Goal: Check status: Check status

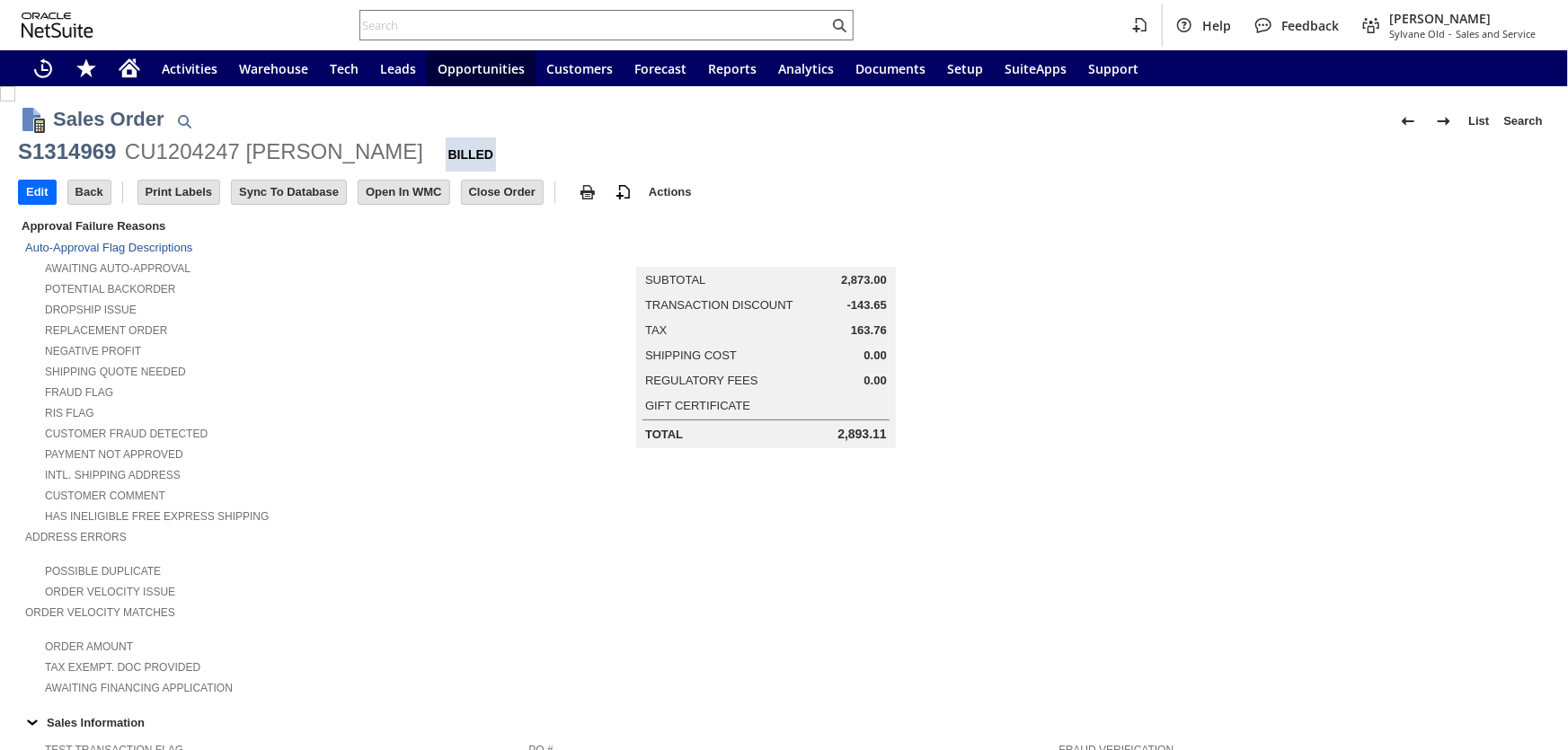
scroll to position [934, 0]
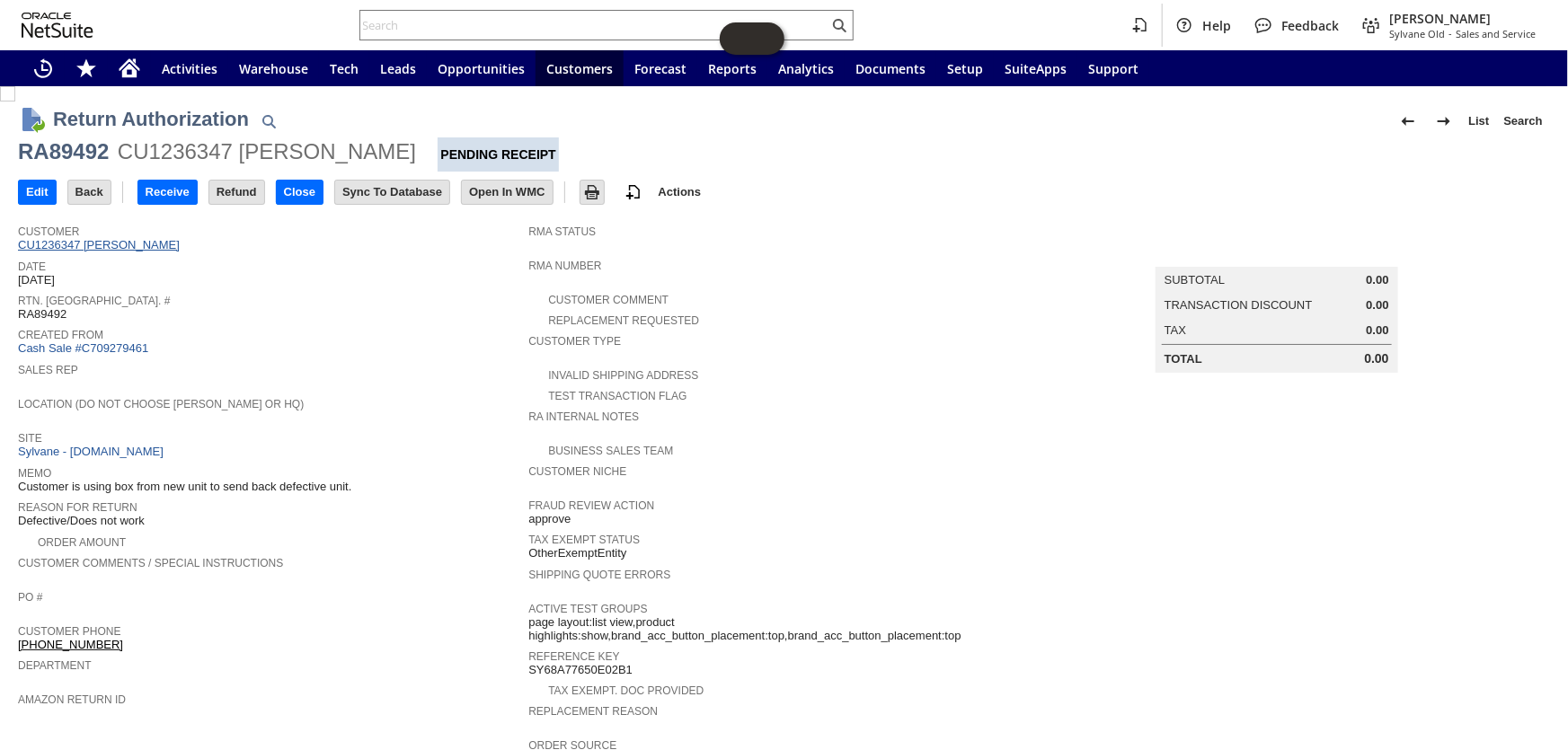
click at [112, 238] on link "CU1236347 Gary L Jaehnel" at bounding box center [101, 245] width 166 height 14
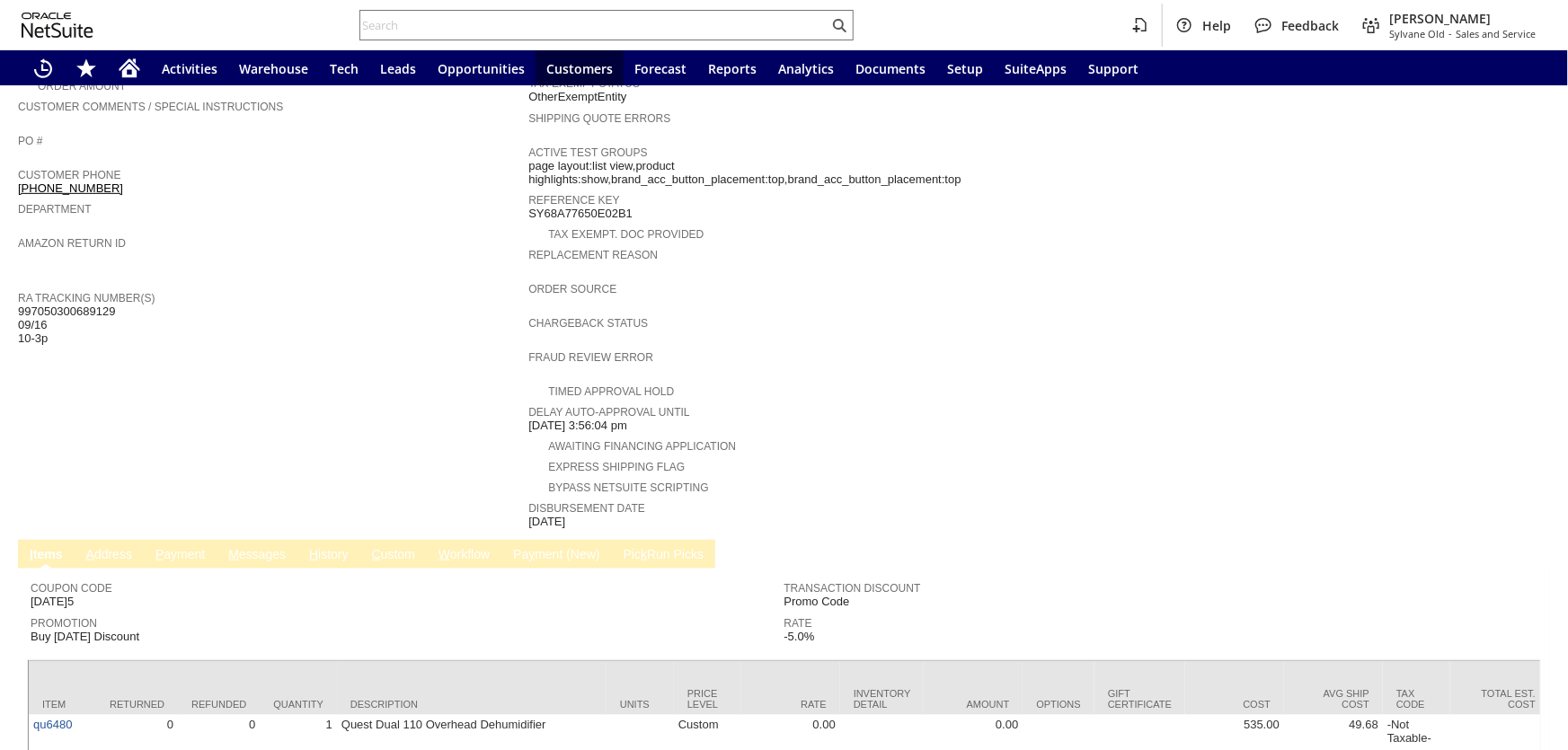
scroll to position [468, 0]
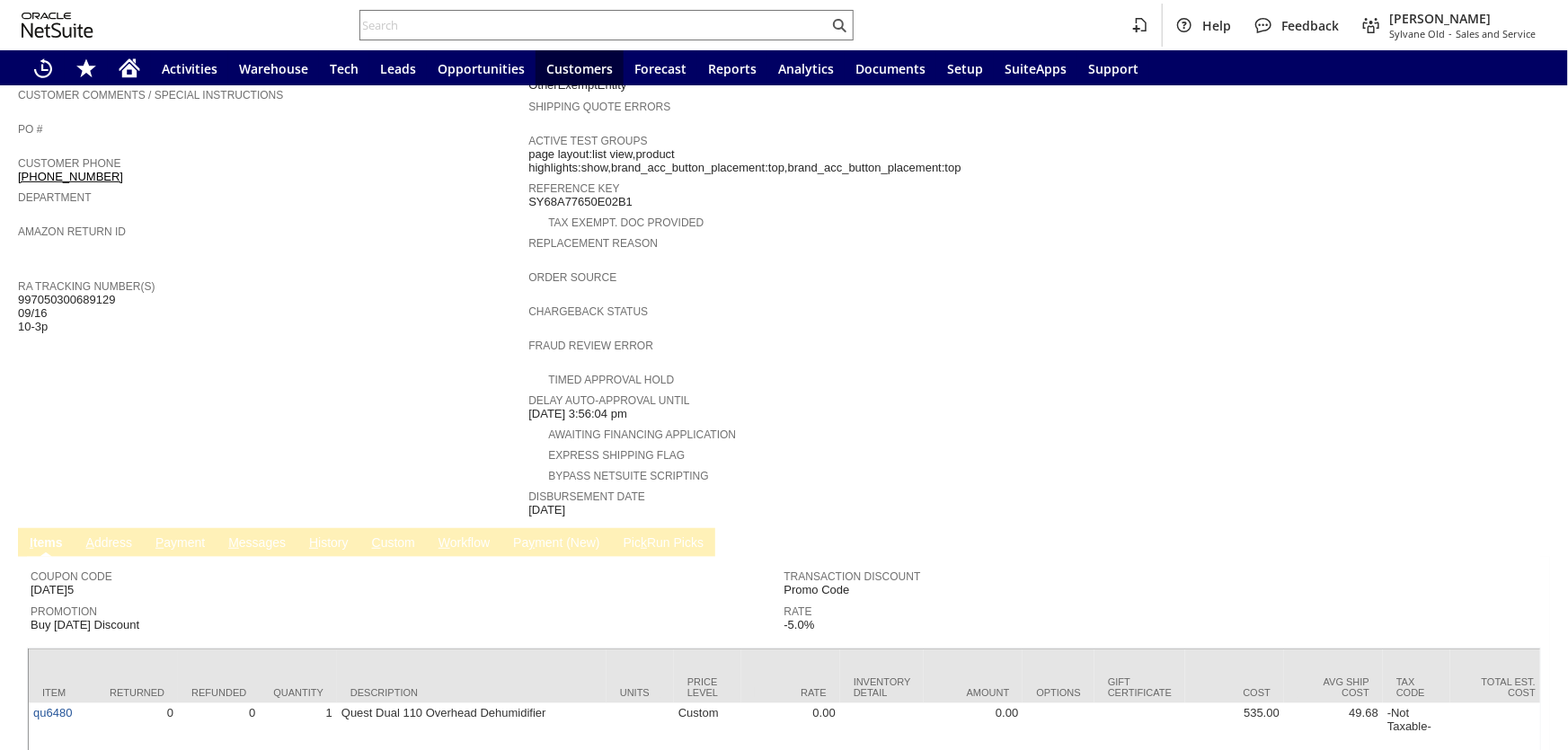
click at [380, 535] on link "C ustom" at bounding box center [394, 543] width 52 height 17
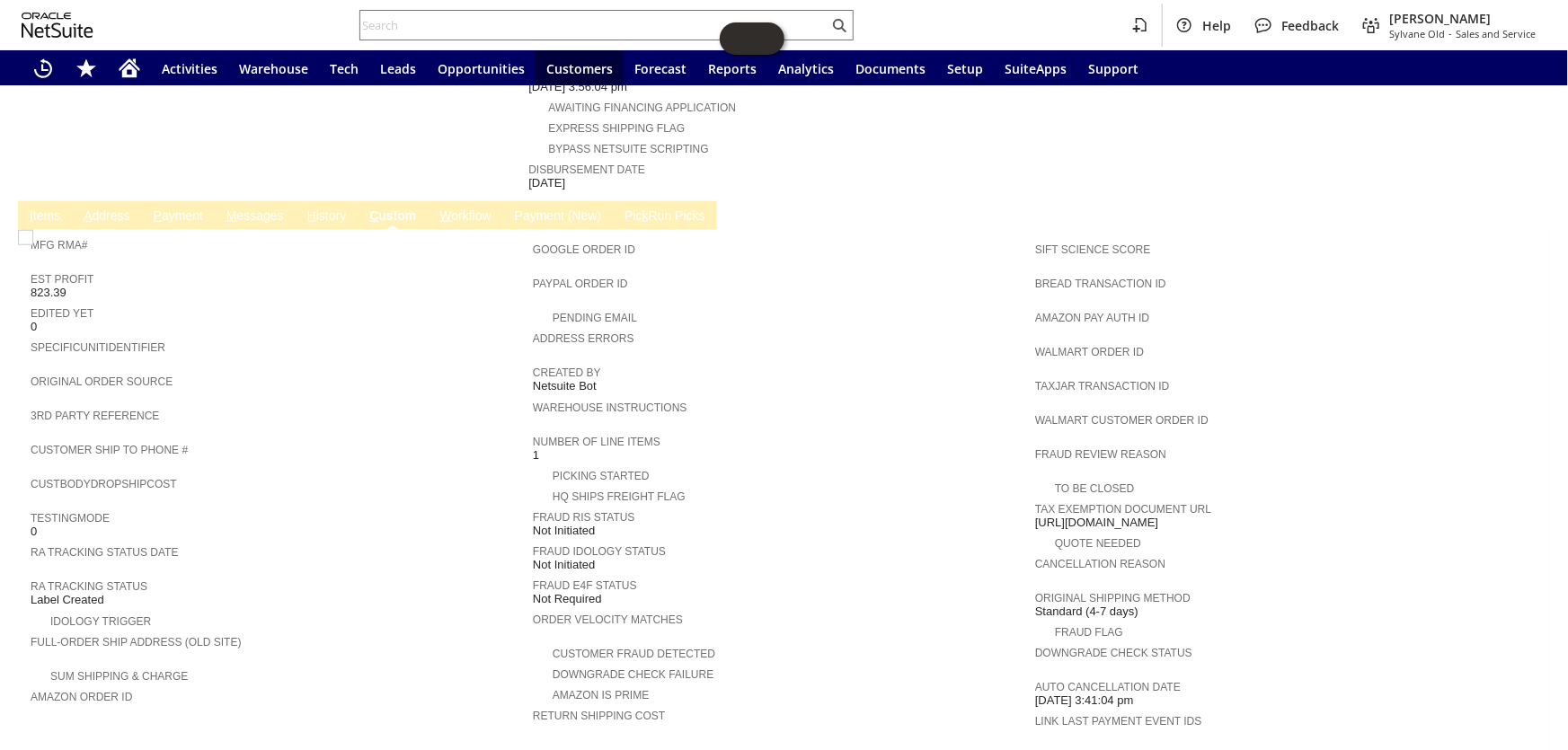
scroll to position [0, 0]
click at [326, 208] on link "H istory" at bounding box center [327, 217] width 49 height 17
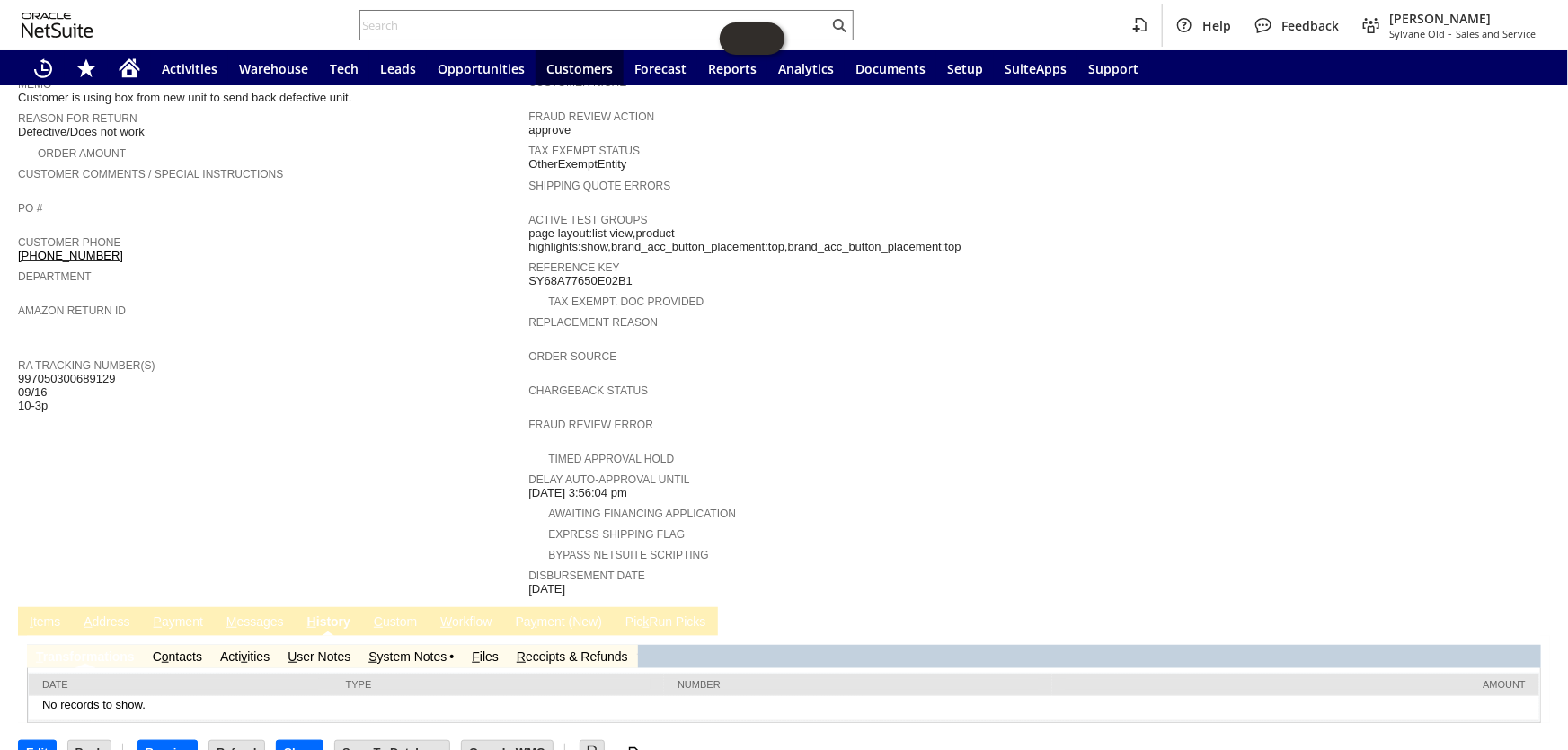
click at [424, 645] on td "S ystem Notes" at bounding box center [411, 657] width 103 height 23
click at [422, 649] on link "S ystem Notes" at bounding box center [407, 656] width 79 height 14
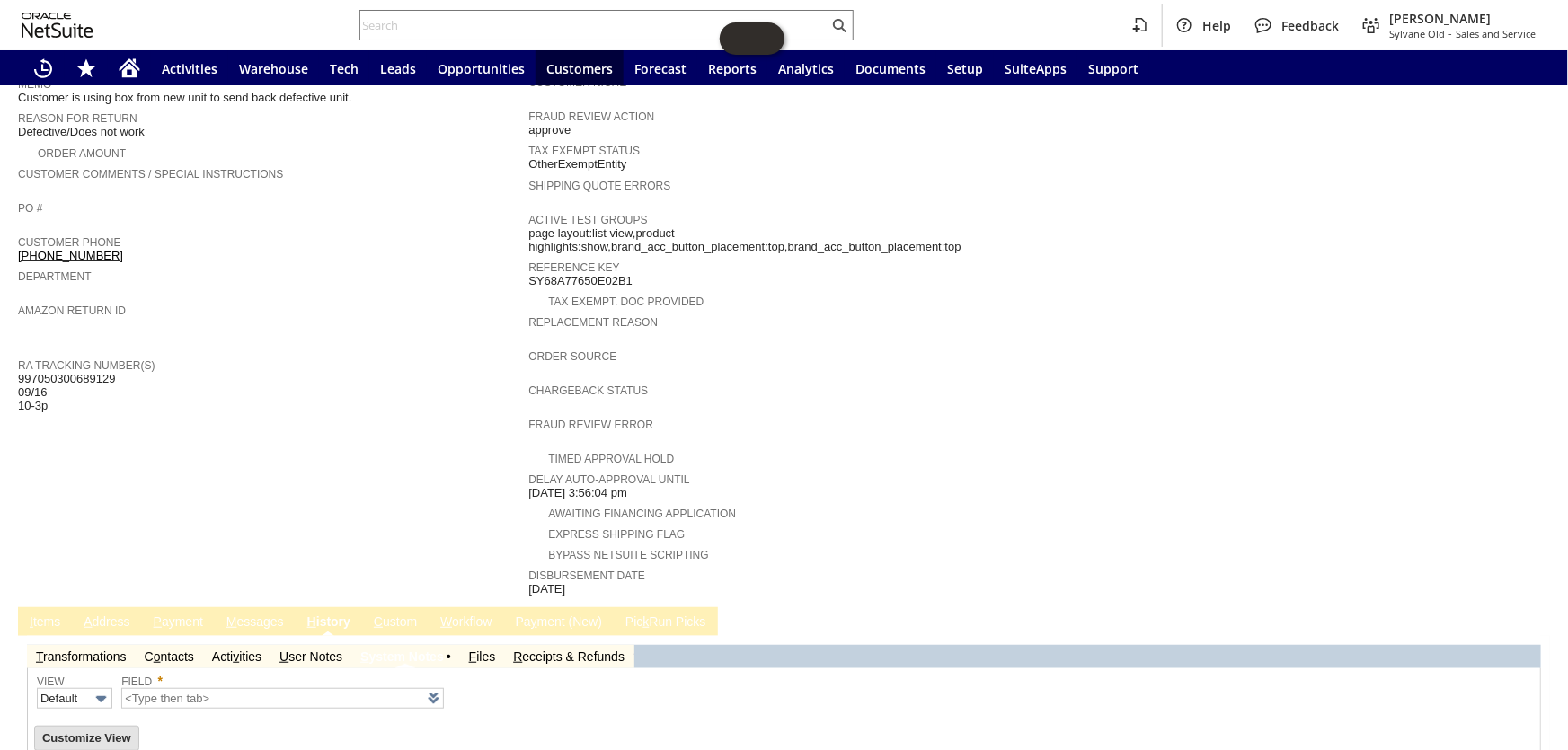
scroll to position [449, 0]
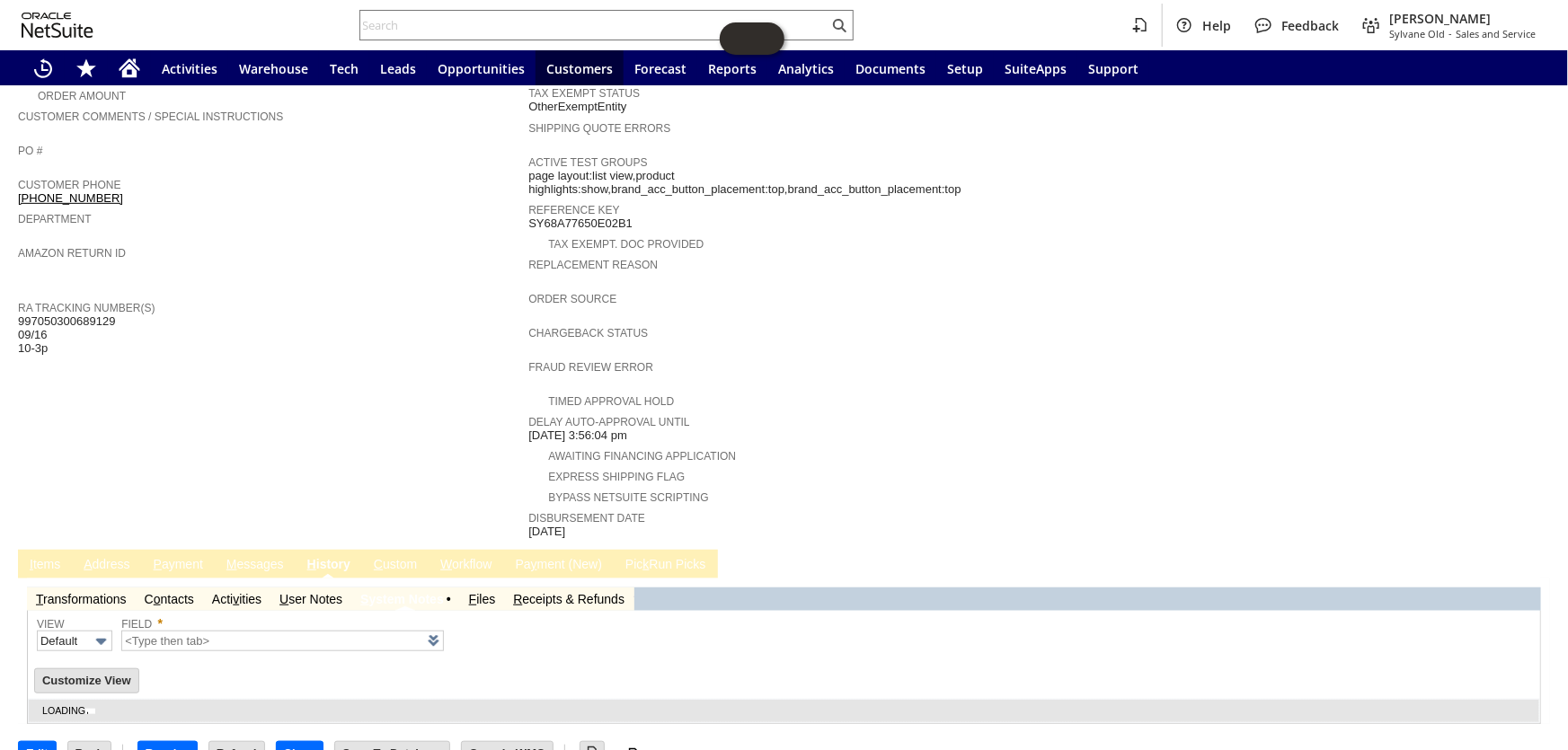
type input "1 to 25 of 80"
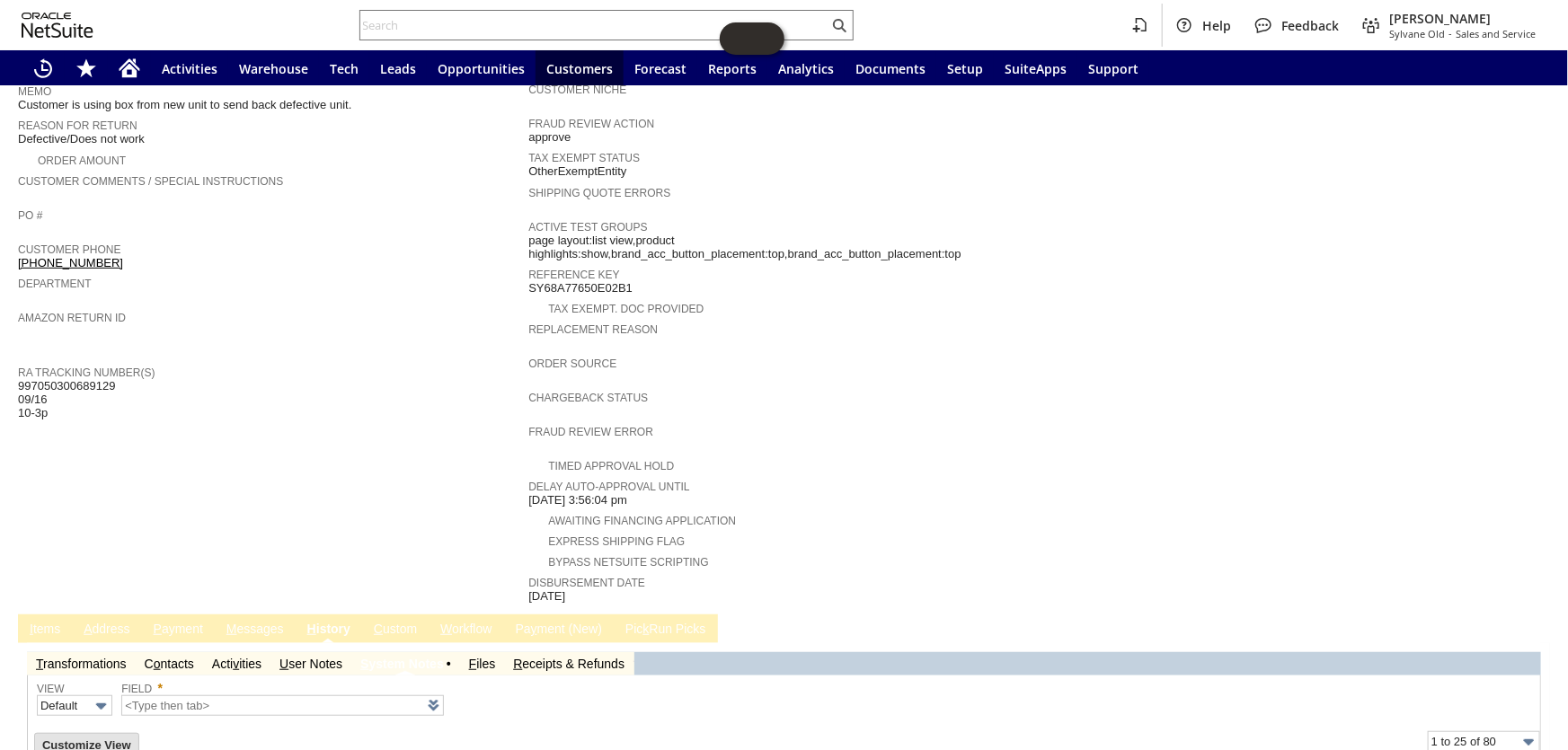
scroll to position [367, 0]
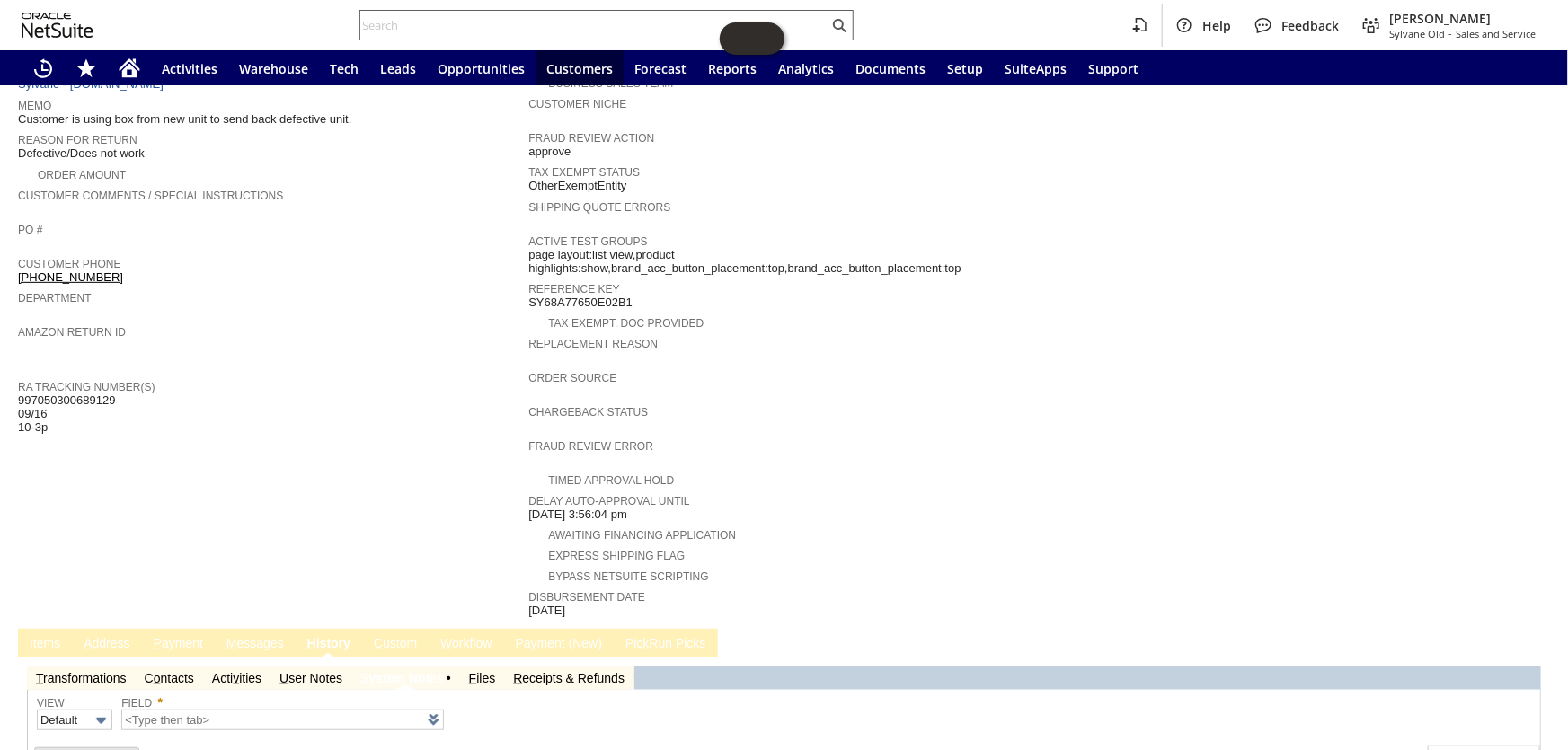
click at [476, 23] on input "text" at bounding box center [594, 25] width 468 height 22
paste input "RA89570"
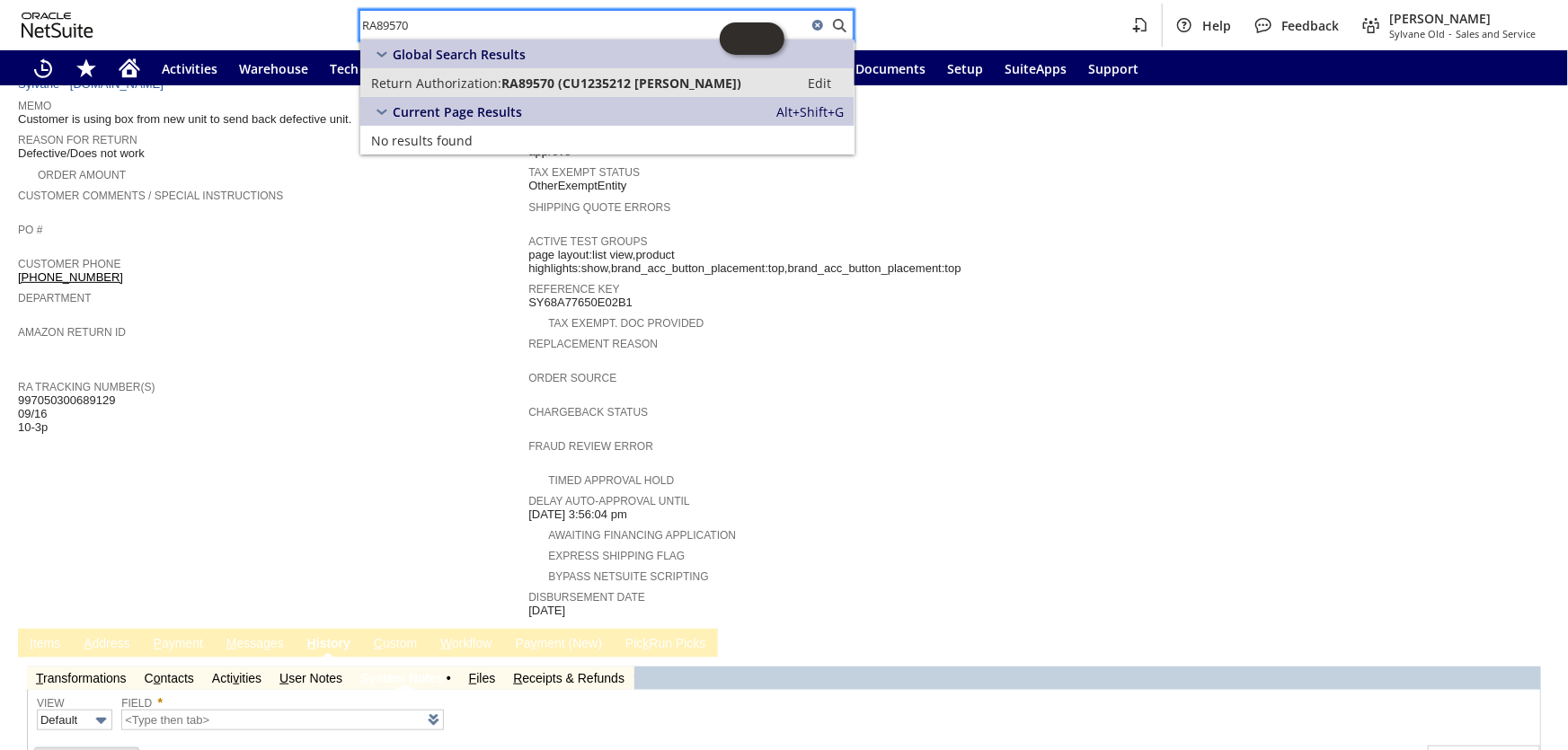
type input "RA89570"
click at [552, 79] on span "RA89570 (CU1235212 Russell Andrews)" at bounding box center [621, 83] width 240 height 17
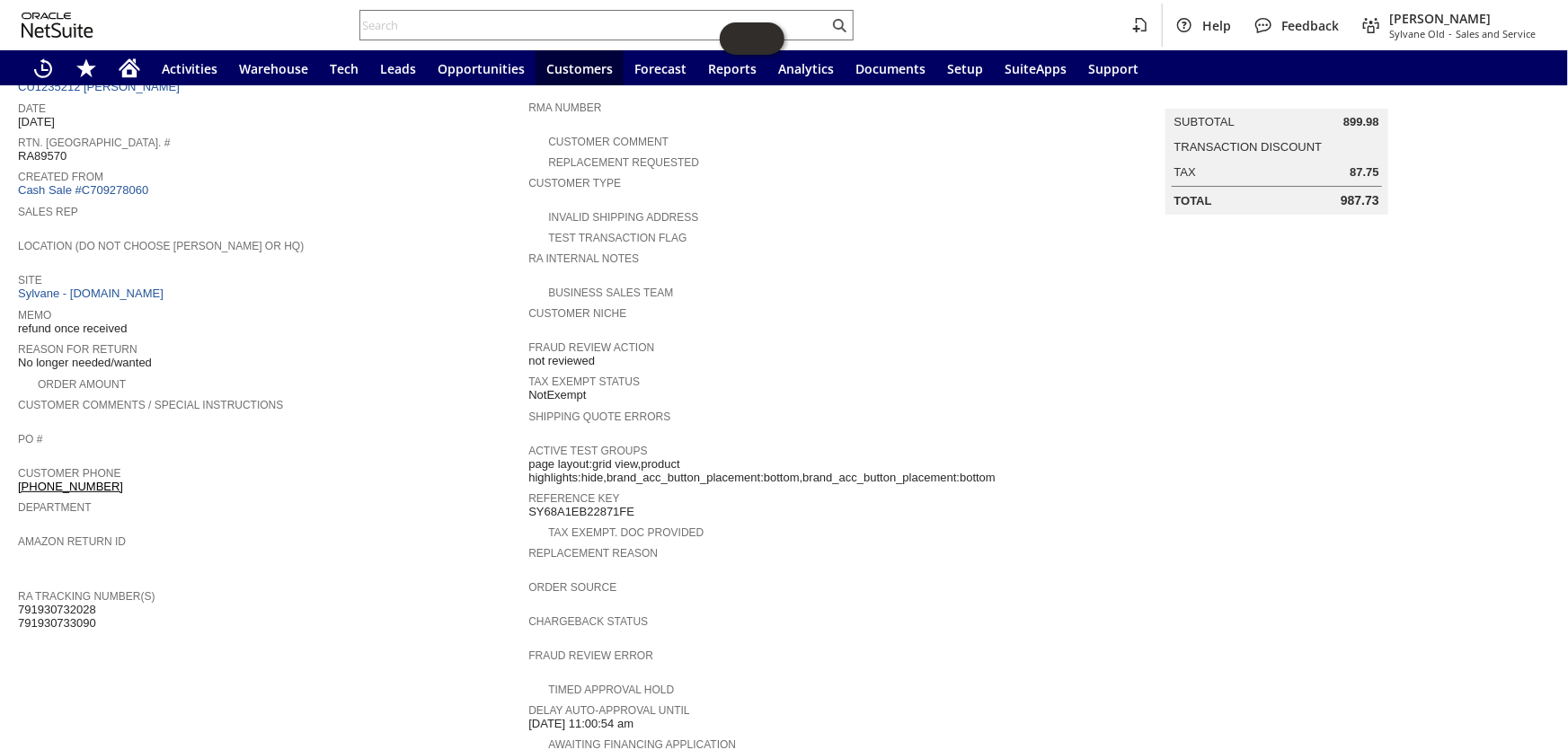
scroll to position [120, 0]
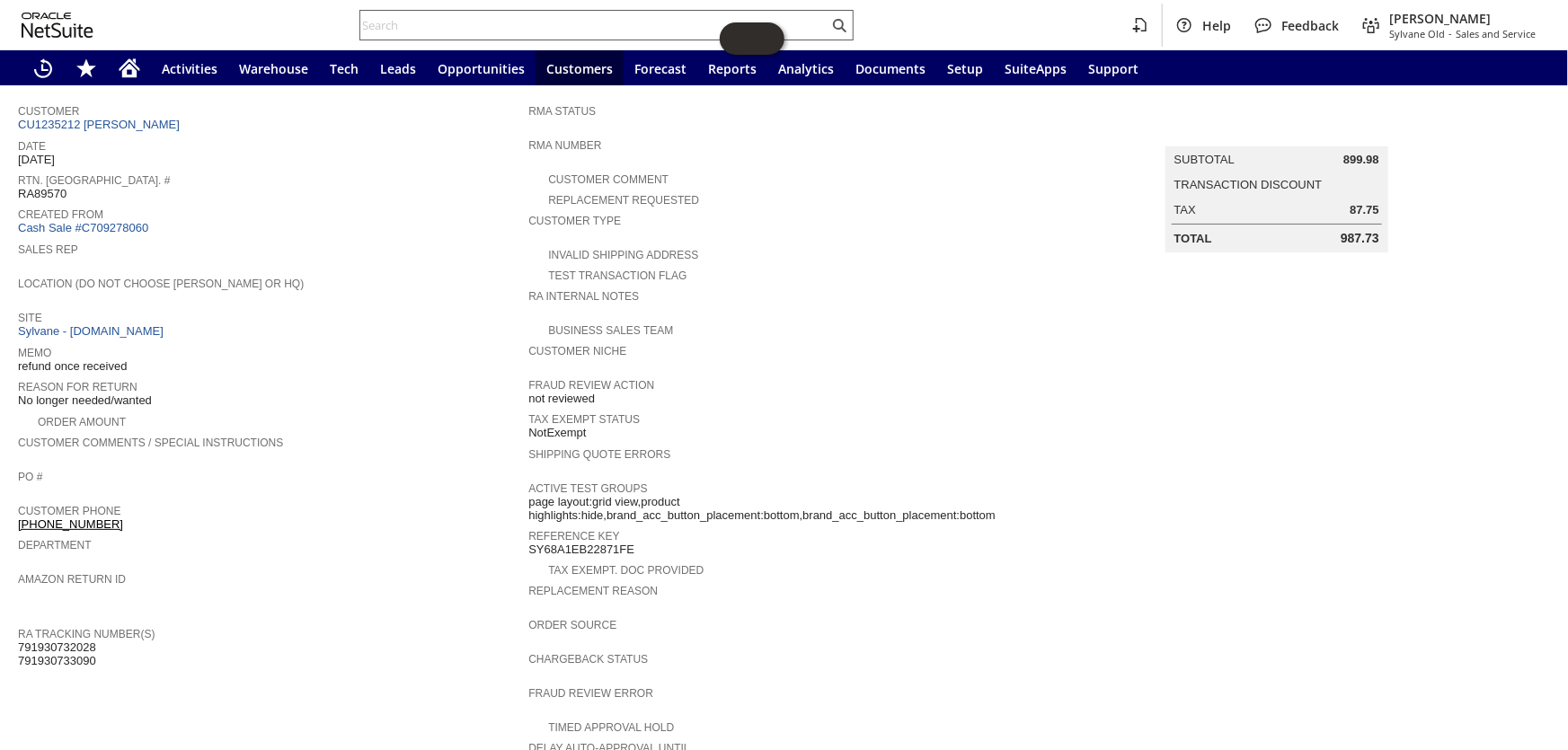
click at [407, 20] on input "text" at bounding box center [594, 25] width 468 height 22
paste input "RA89590"
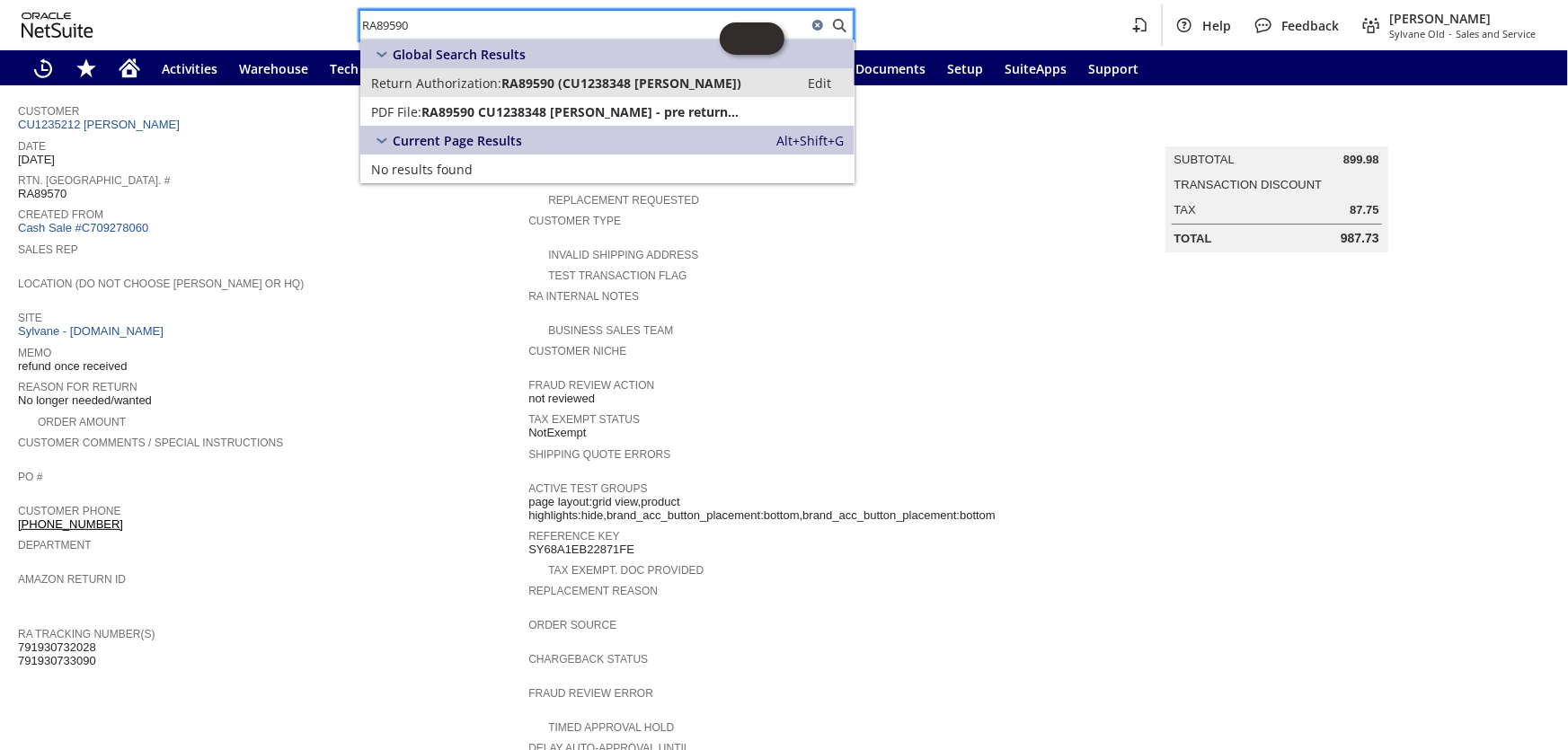
type input "RA89590"
click at [521, 84] on span "RA89590 (CU1238348 Marian L Abbruzzese)" at bounding box center [621, 83] width 240 height 17
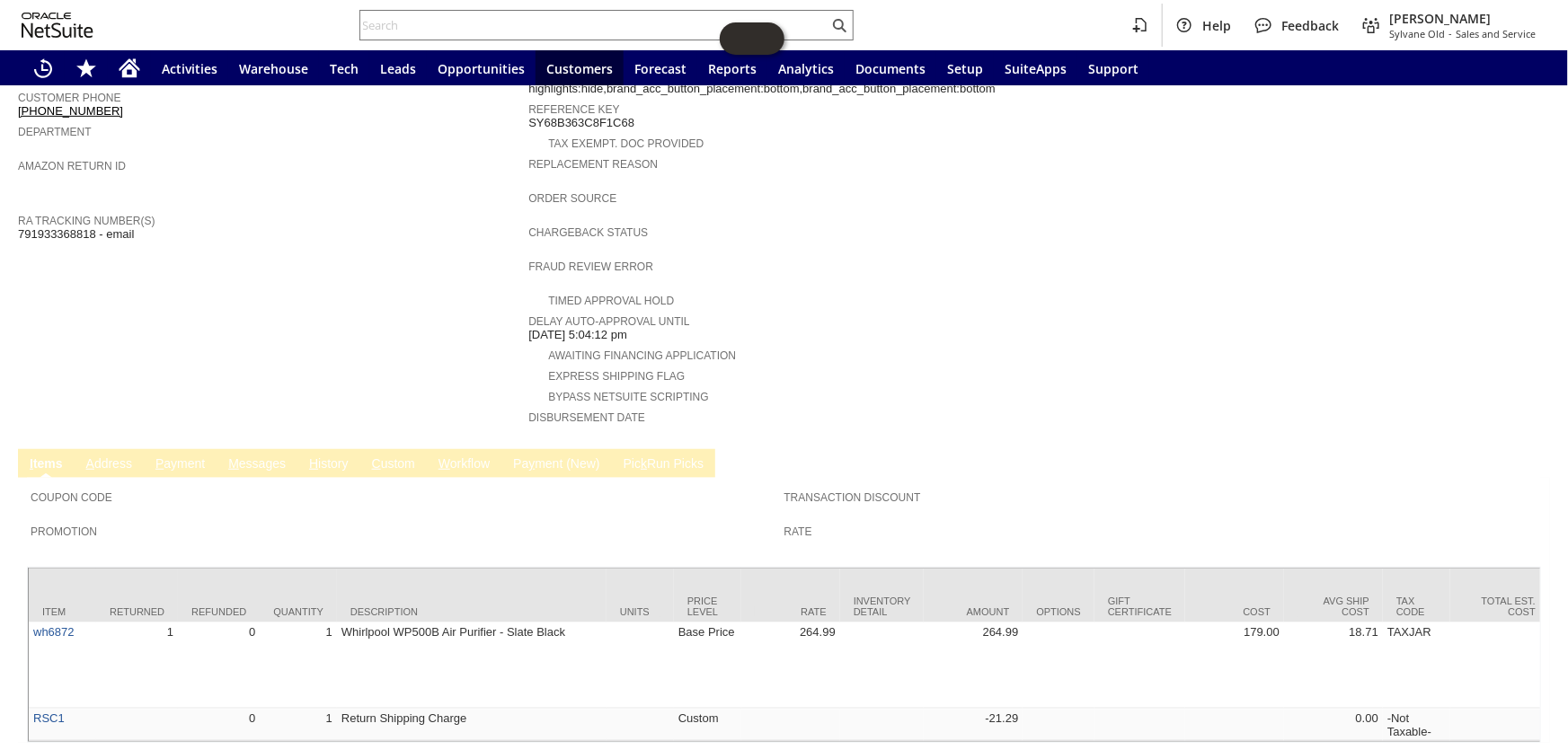
scroll to position [574, 0]
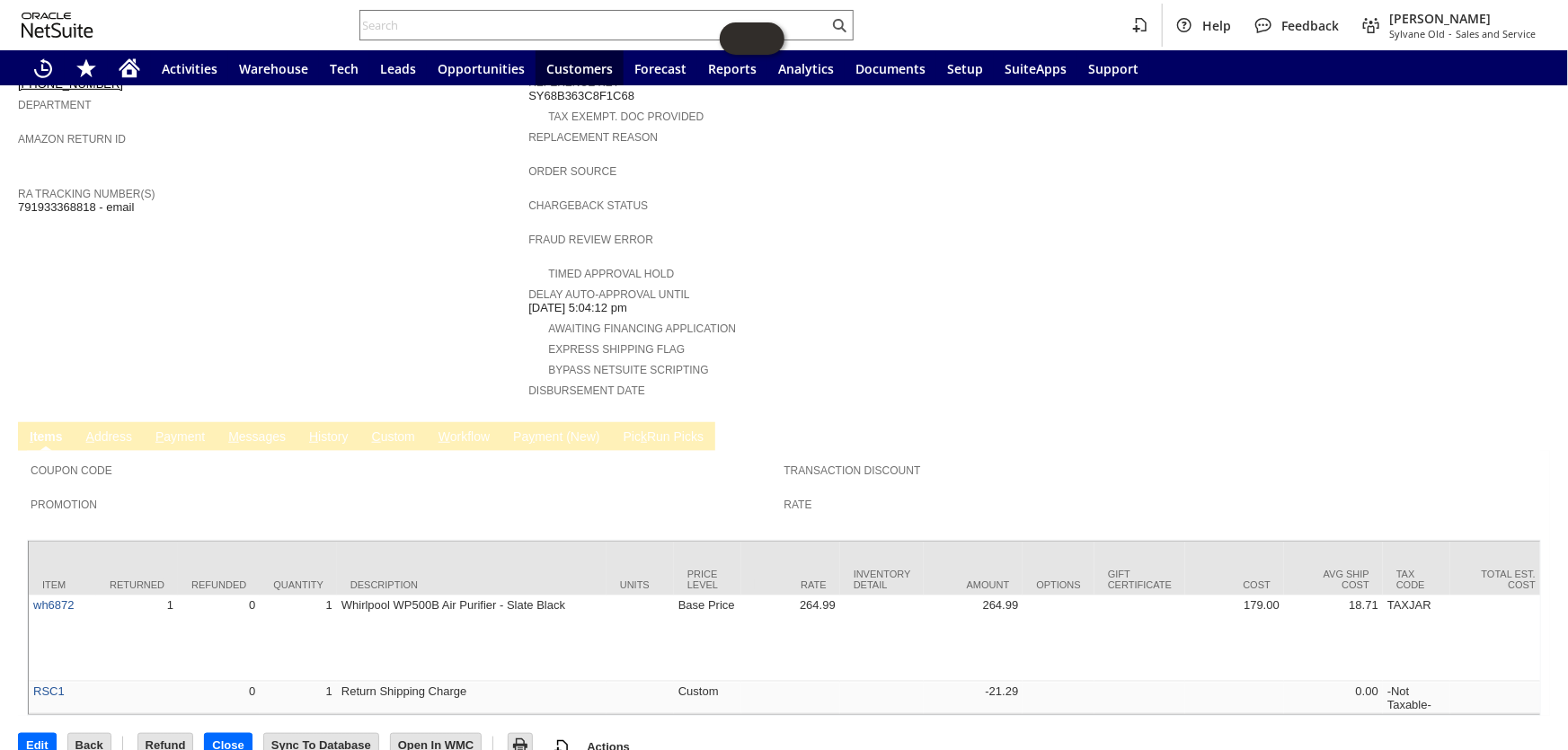
click at [336, 430] on link "H istory" at bounding box center [329, 438] width 49 height 17
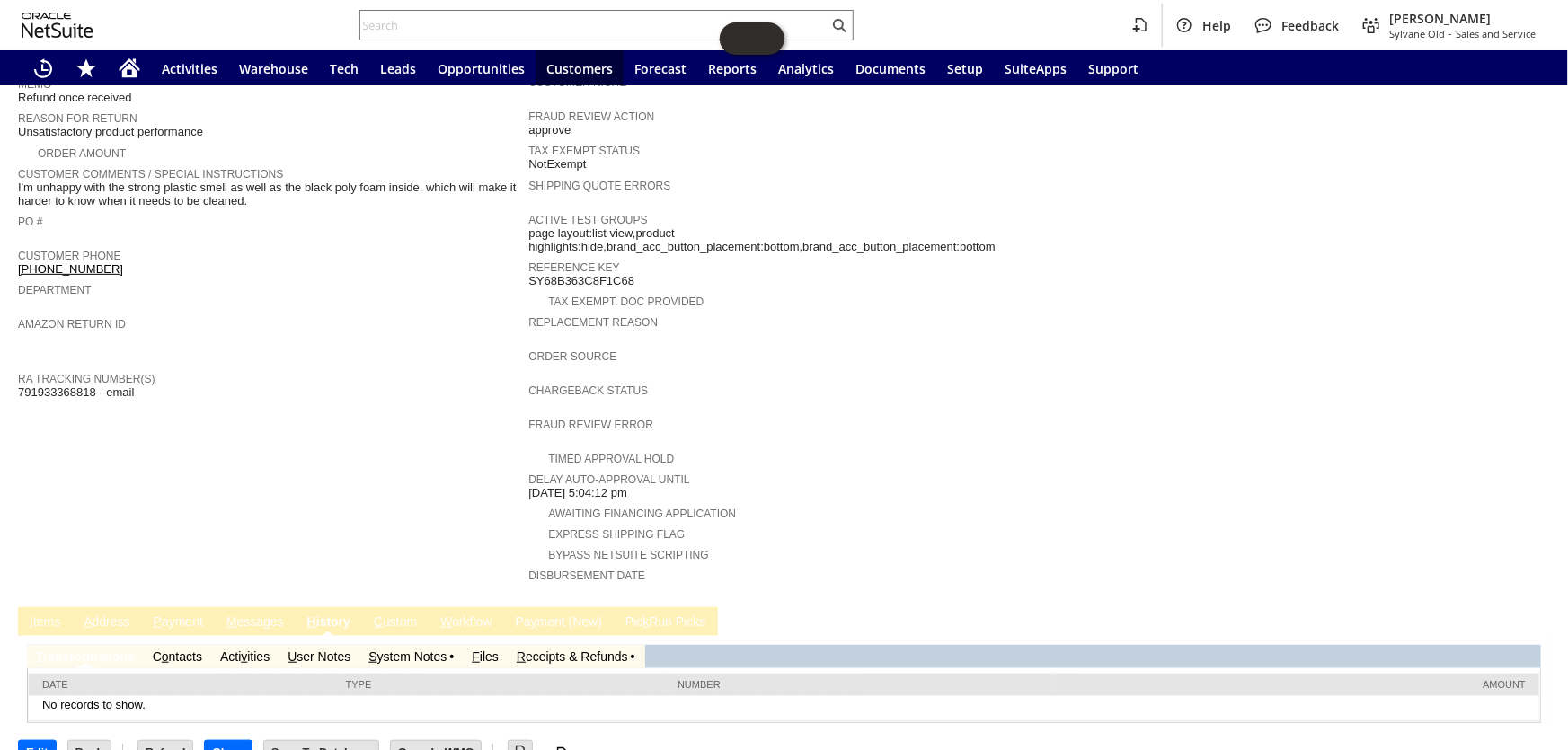
scroll to position [0, 0]
click at [426, 649] on link "S ystem Notes" at bounding box center [407, 656] width 79 height 14
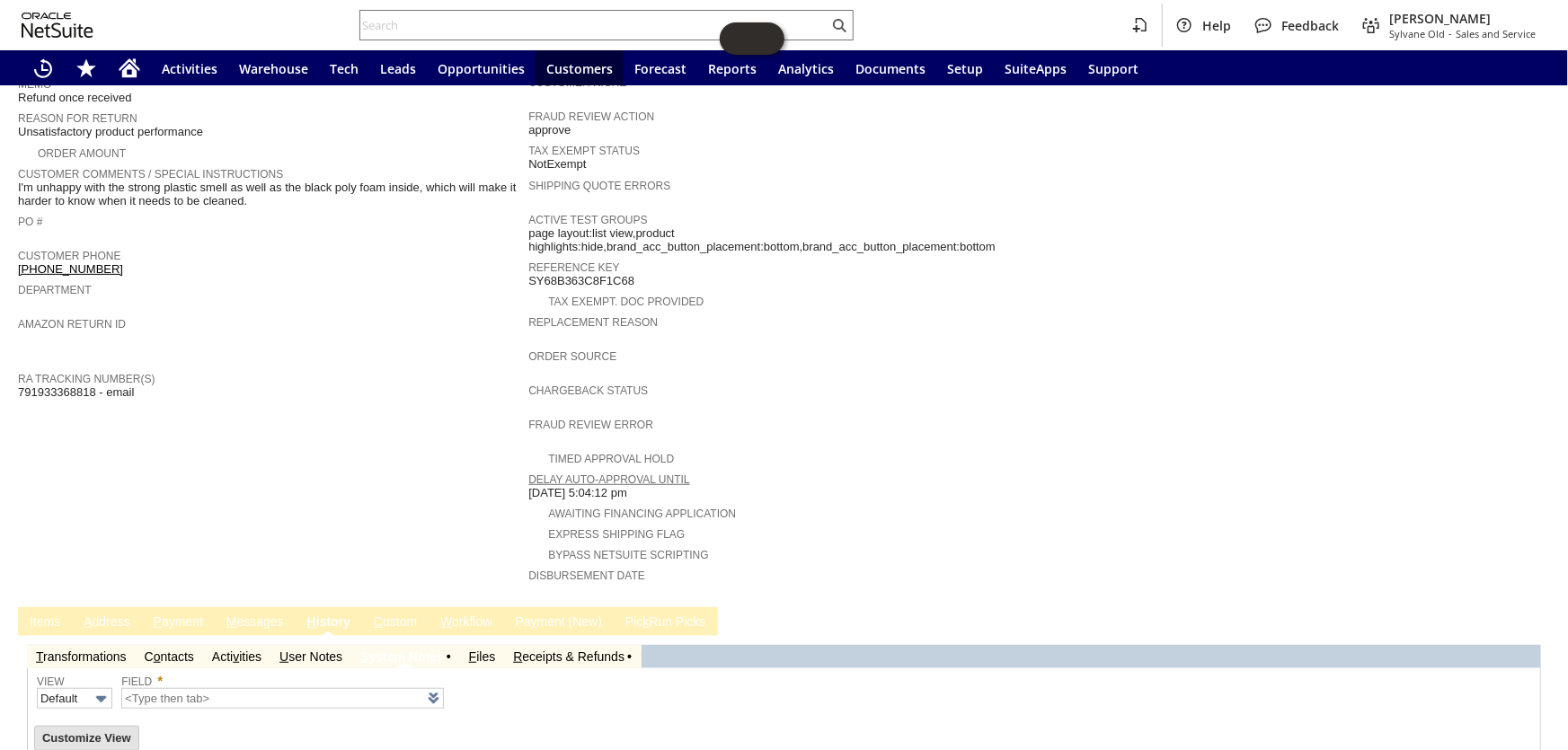
scroll to position [449, 0]
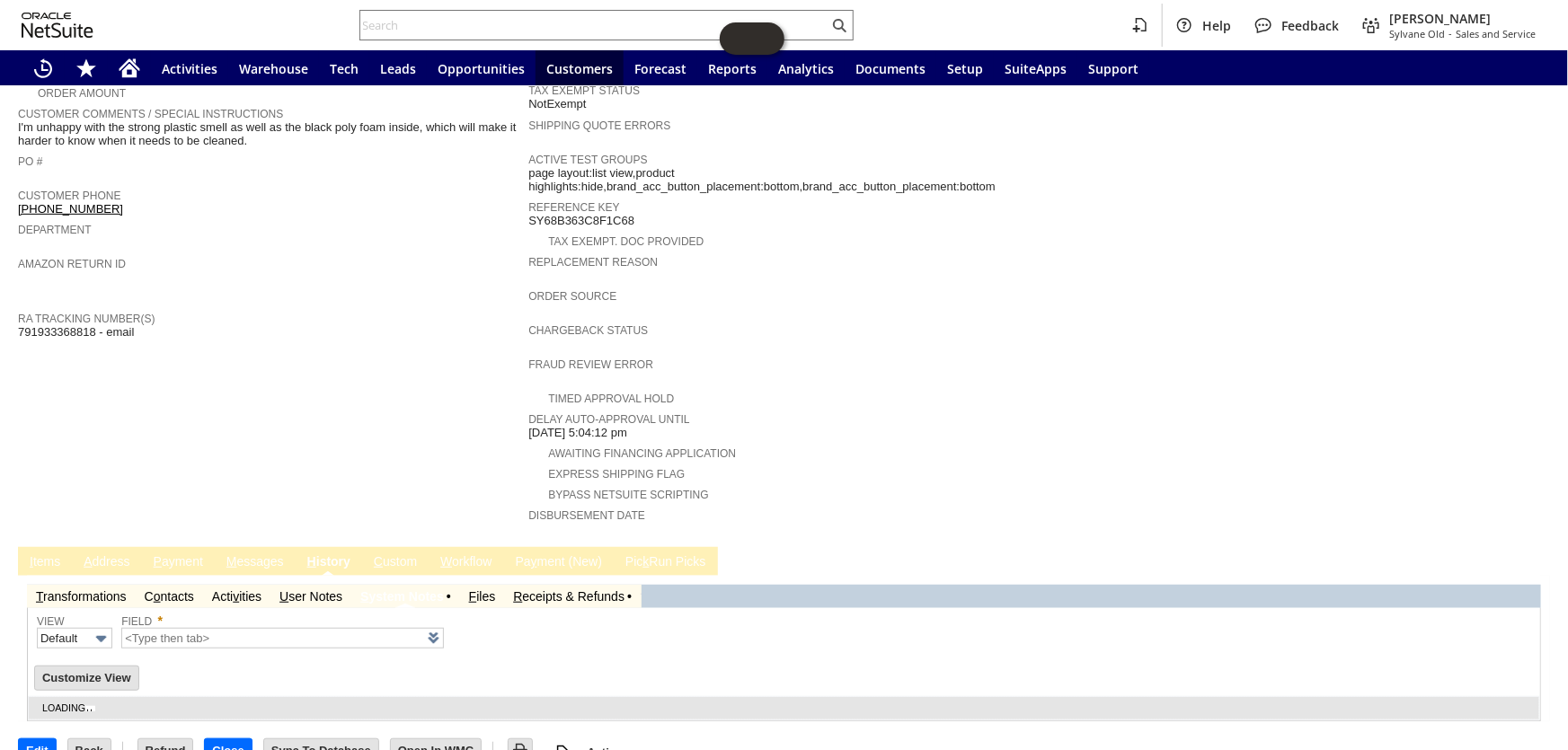
type input "1 to 25 of 83"
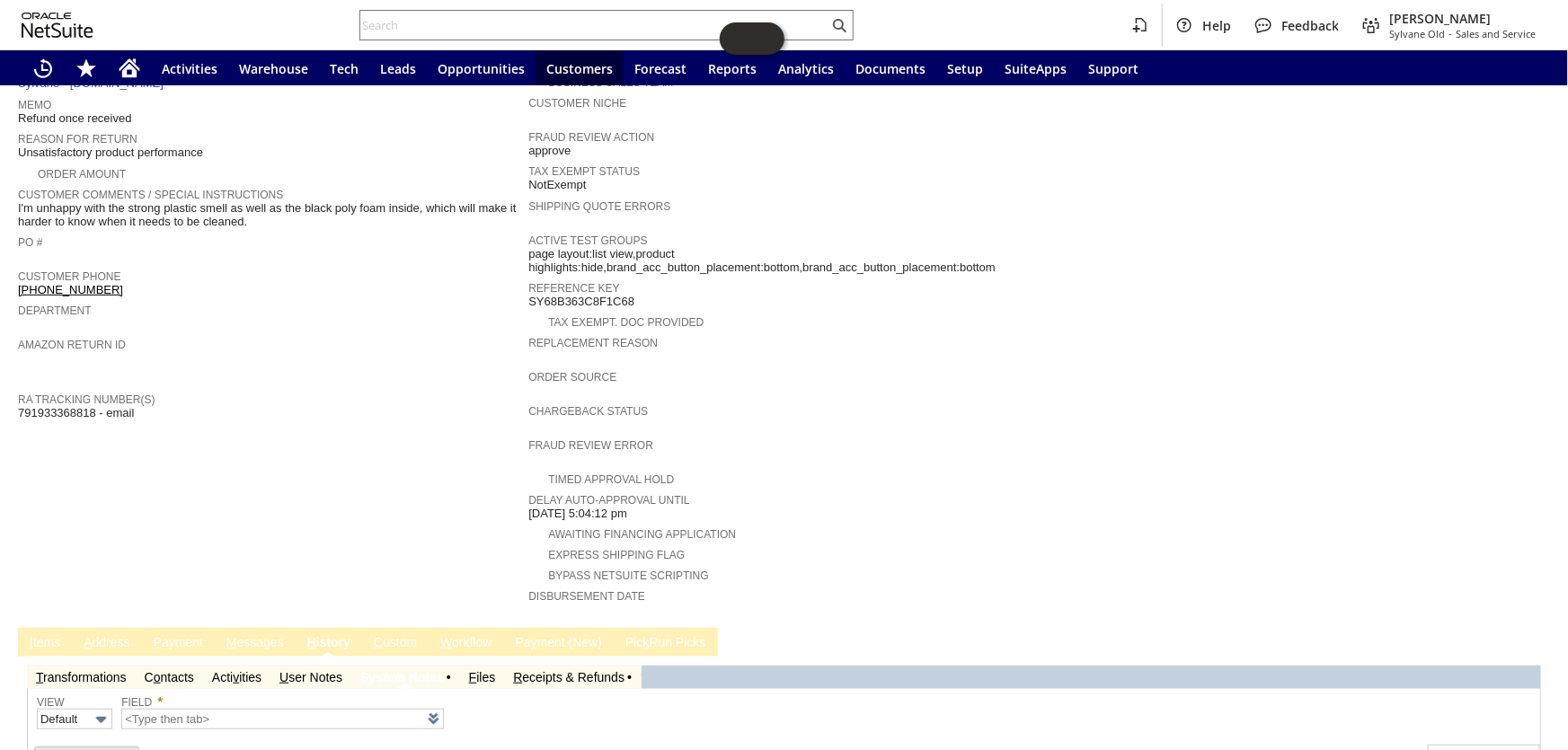
scroll to position [367, 0]
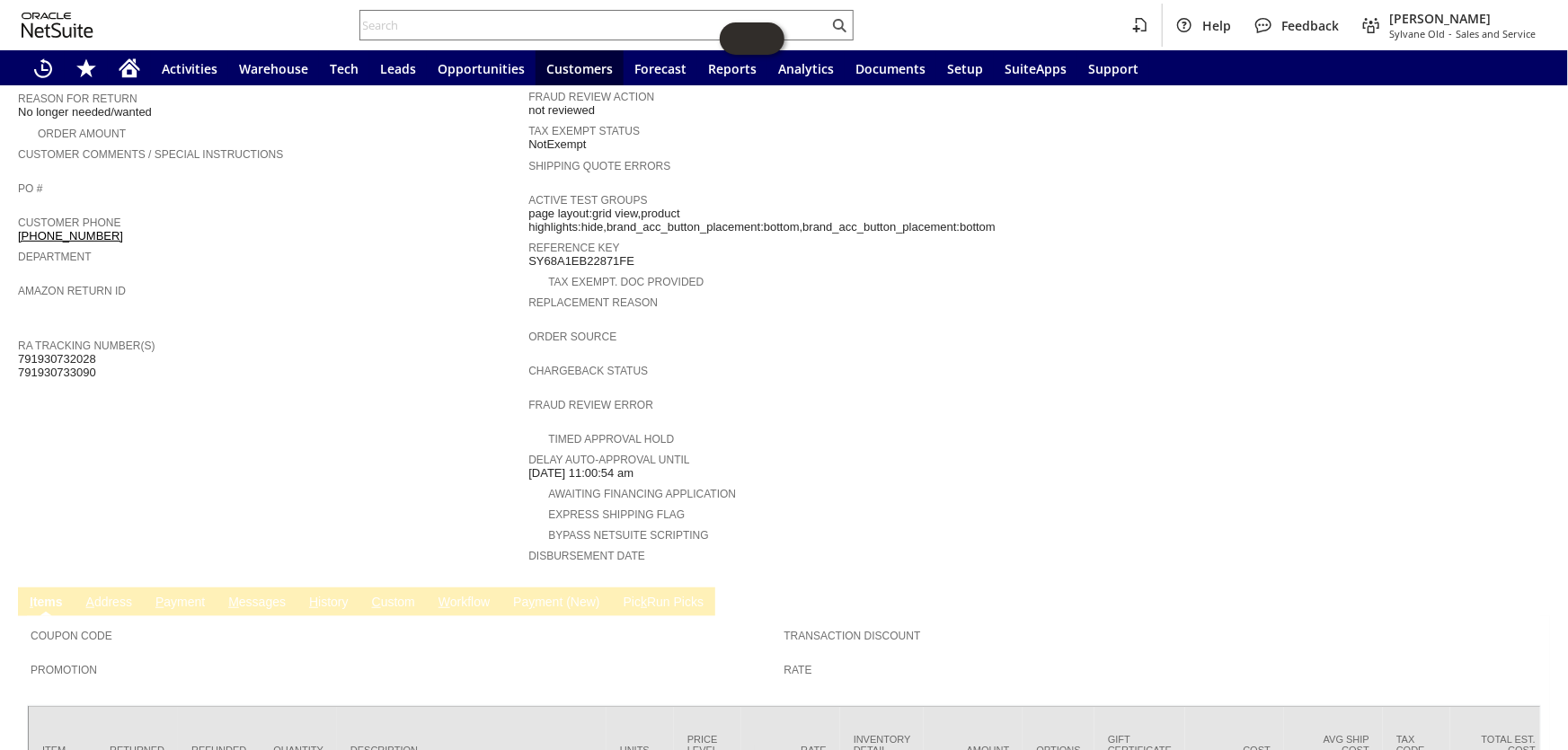
scroll to position [529, 0]
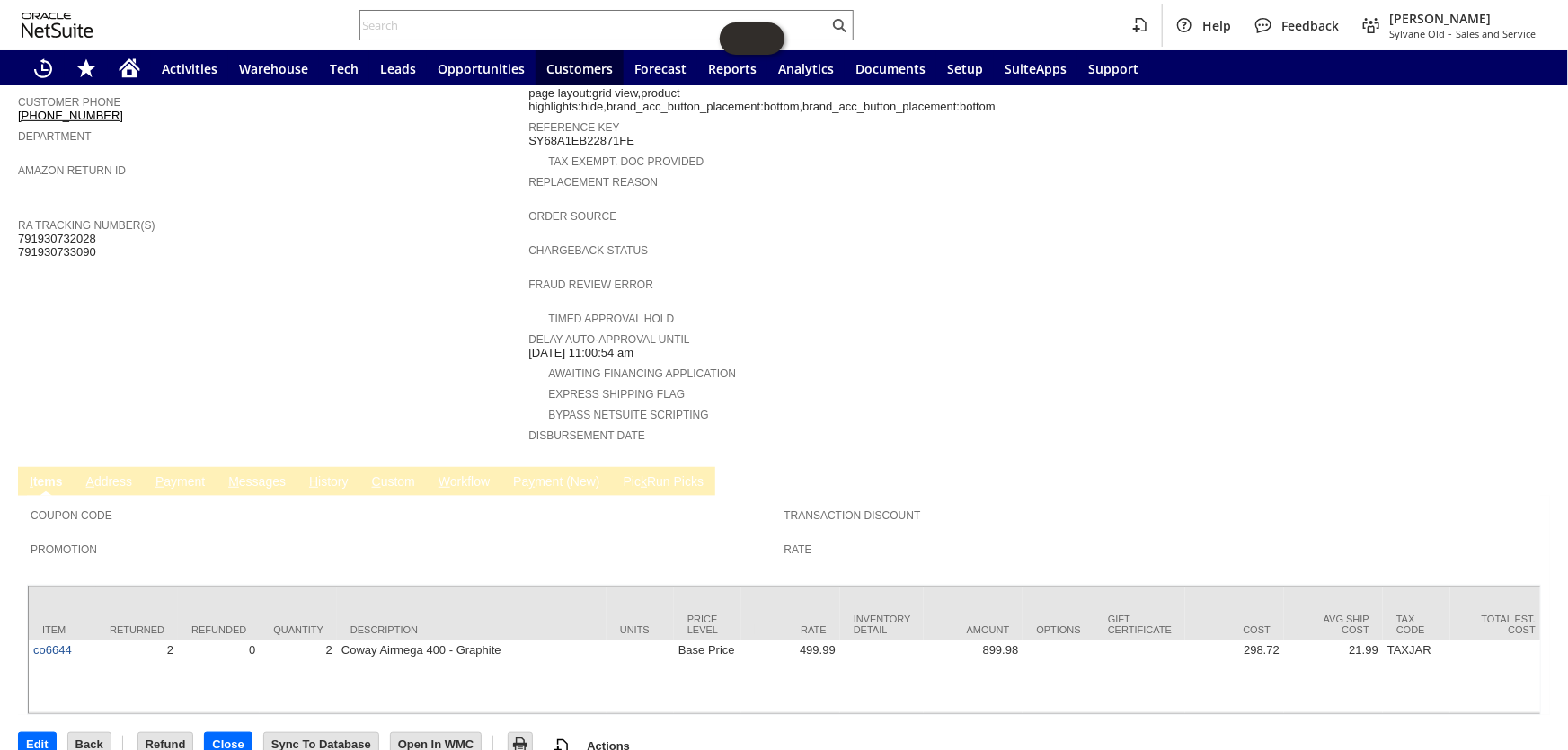
click at [330, 474] on link "H istory" at bounding box center [329, 482] width 49 height 17
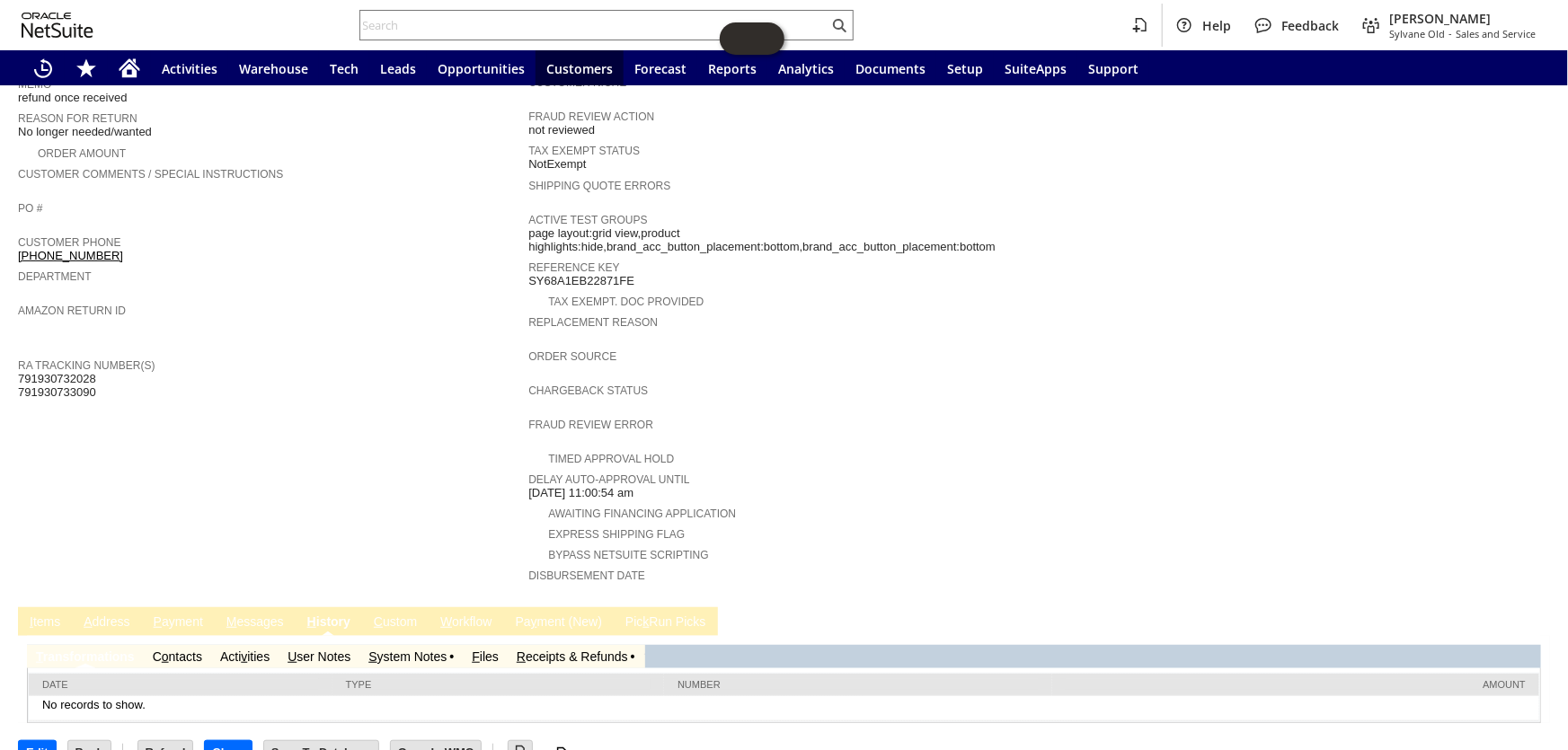
scroll to position [0, 0]
click at [415, 649] on link "S ystem Notes" at bounding box center [407, 656] width 79 height 14
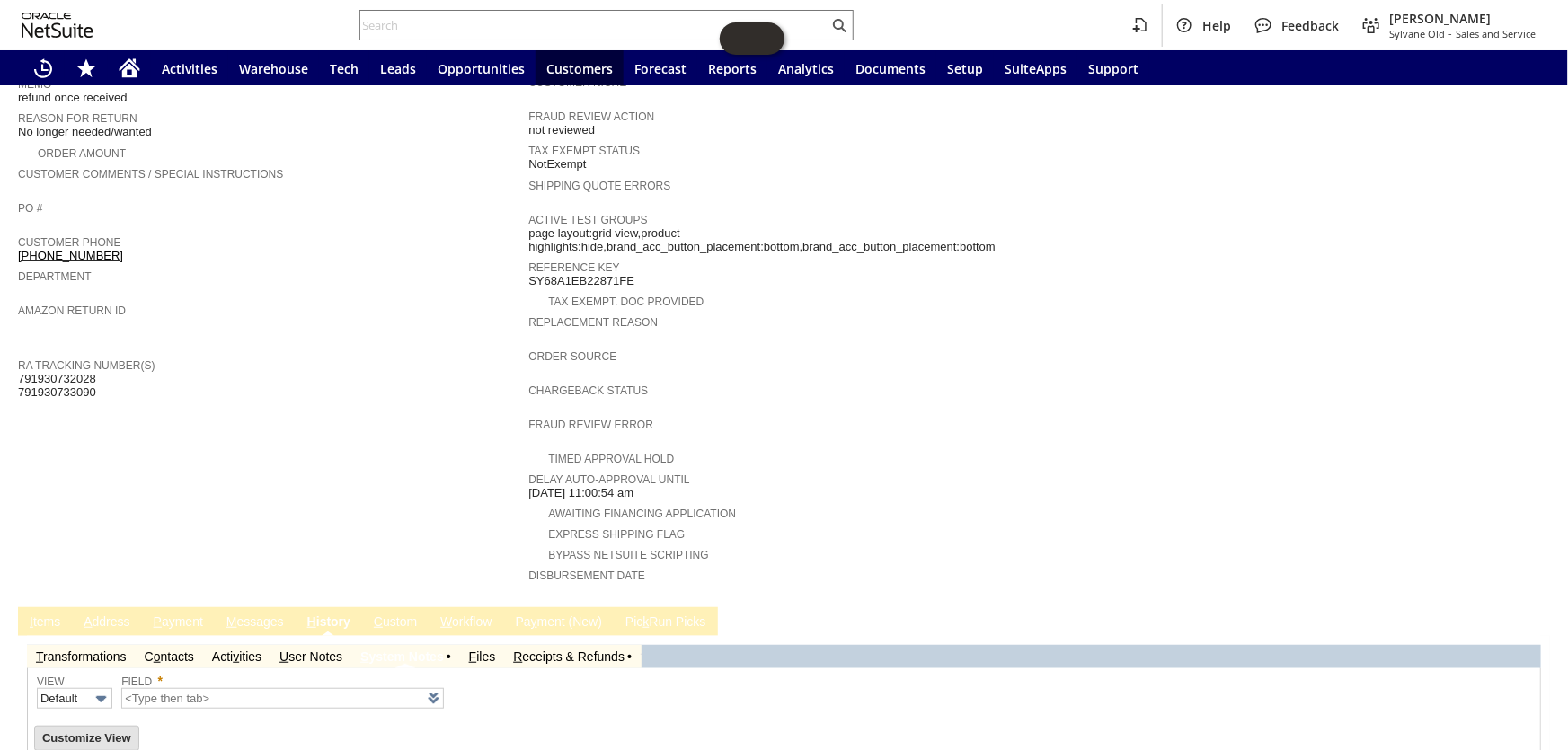
scroll to position [449, 0]
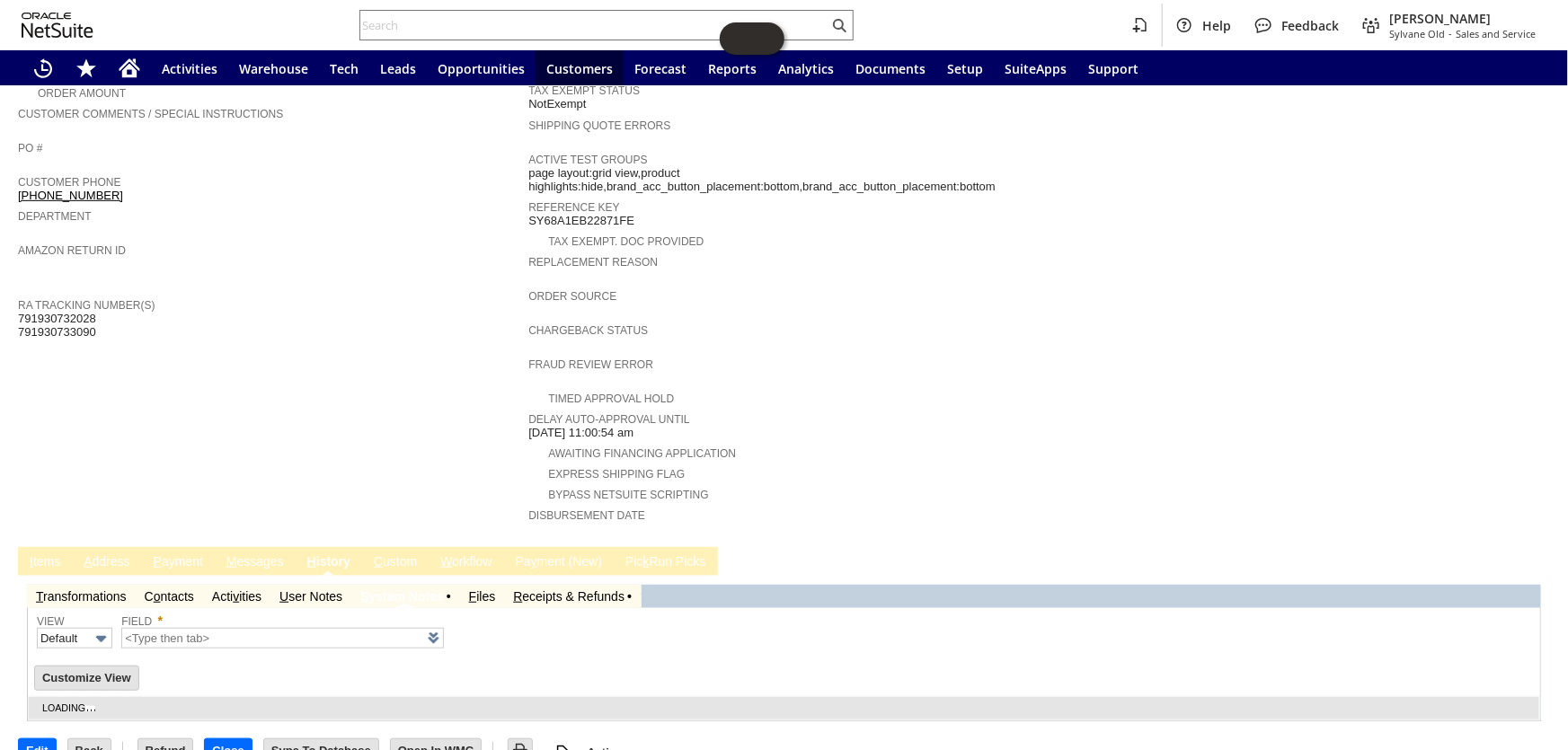
type input "1 to 25 of 74"
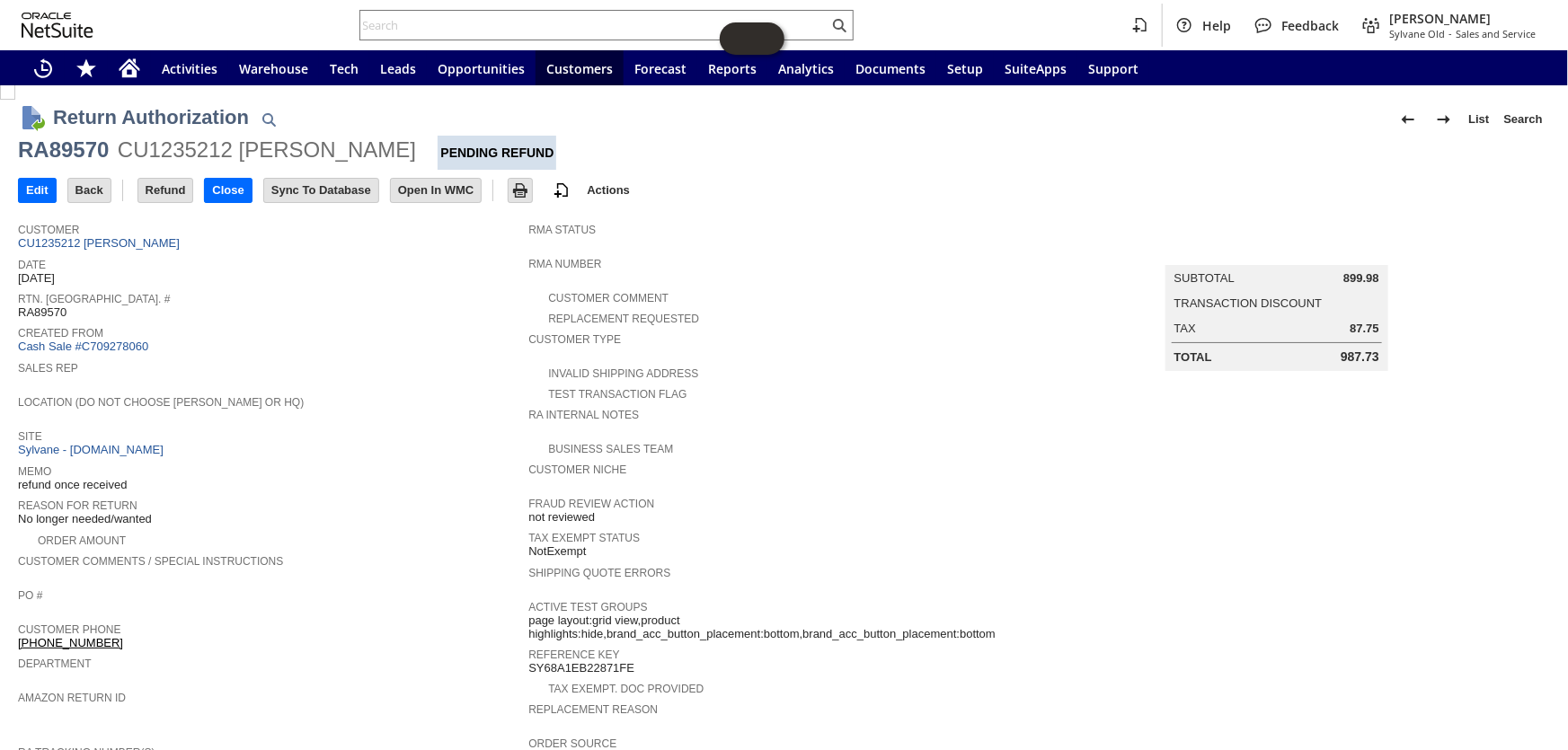
scroll to position [0, 0]
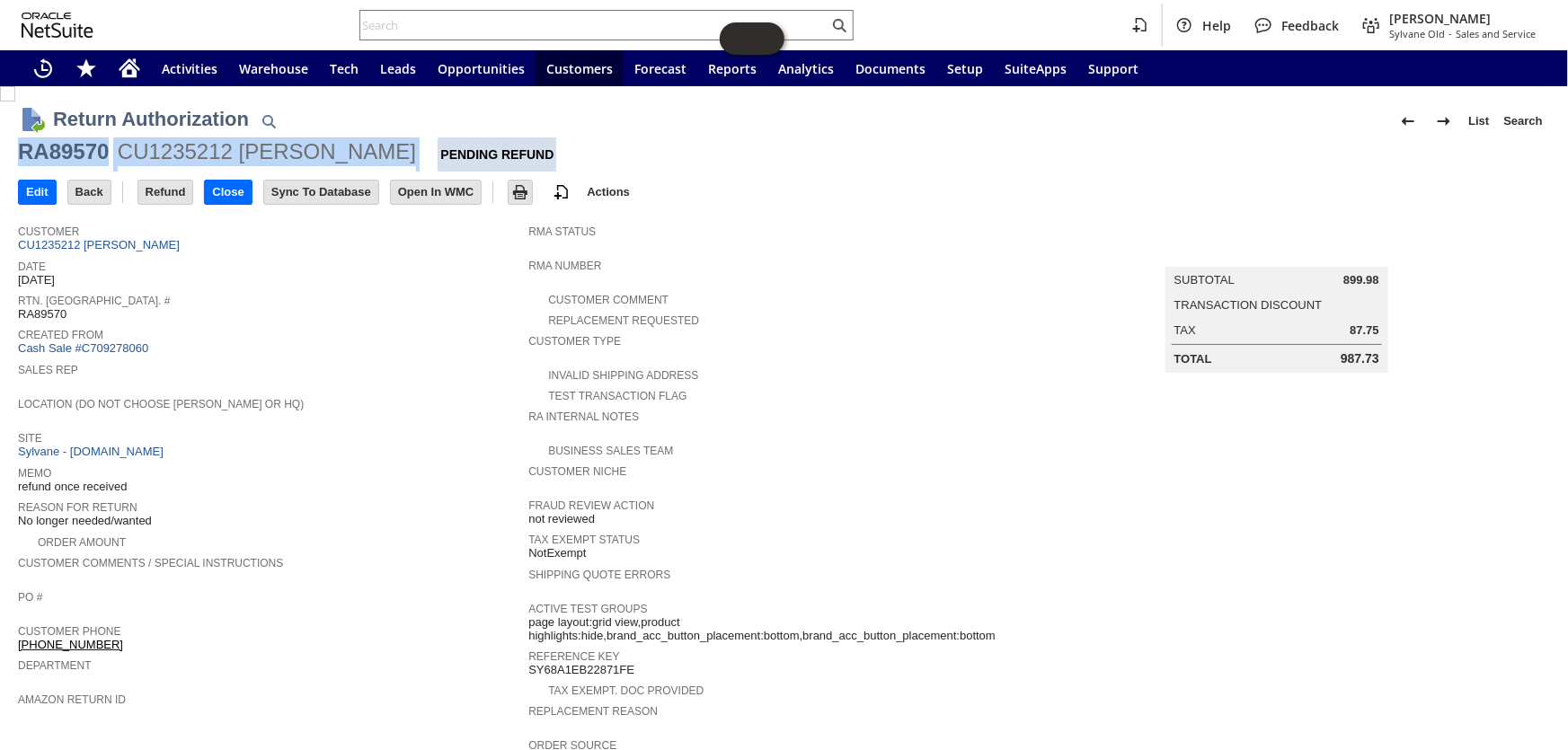
drag, startPoint x: 372, startPoint y: 152, endPoint x: -7, endPoint y: 156, distance: 379.0
click at [0, 156] on html "Help Feedback [PERSON_NAME] Sylvane Old - Sales and Service Activities Warehous…" at bounding box center [784, 375] width 1568 height 750
